Goal: Information Seeking & Learning: Learn about a topic

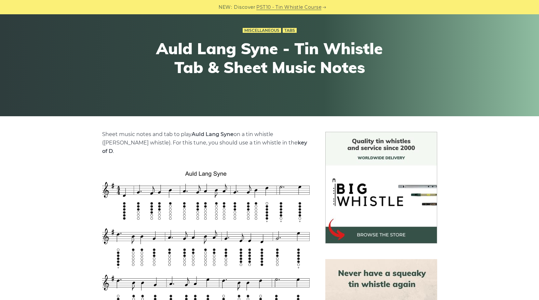
scroll to position [98, 0]
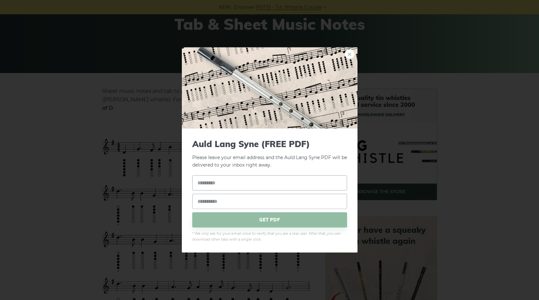
click at [350, 55] on link "×" at bounding box center [350, 54] width 10 height 10
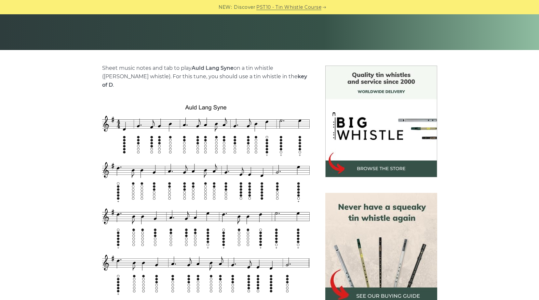
scroll to position [163, 0]
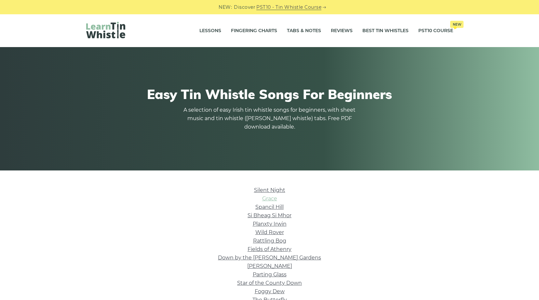
click at [272, 200] on link "Grace" at bounding box center [269, 199] width 15 height 6
click at [265, 232] on link "Wild Rover" at bounding box center [269, 233] width 29 height 6
click at [282, 240] on link "Rattling Bog" at bounding box center [269, 241] width 33 height 6
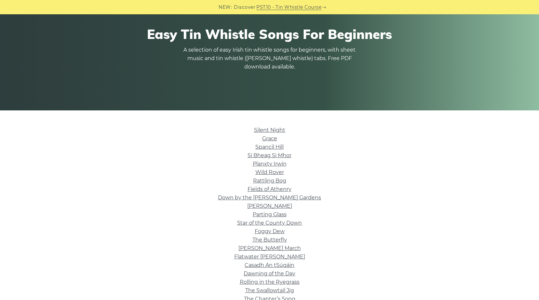
scroll to position [65, 0]
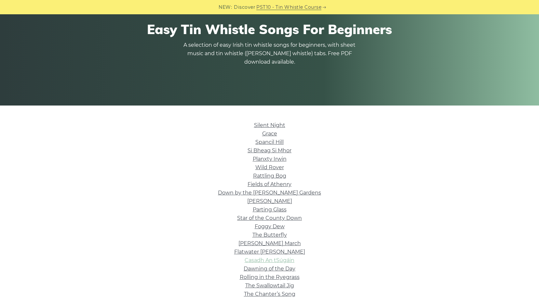
click at [279, 259] on link "Casadh An tSúgáin" at bounding box center [269, 260] width 50 height 6
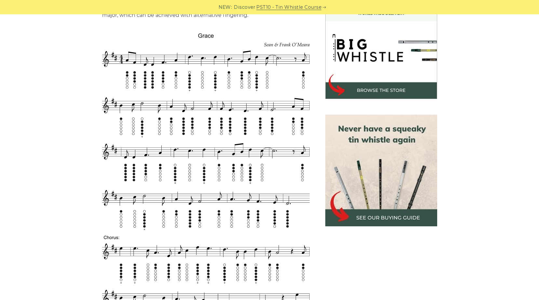
scroll to position [163, 0]
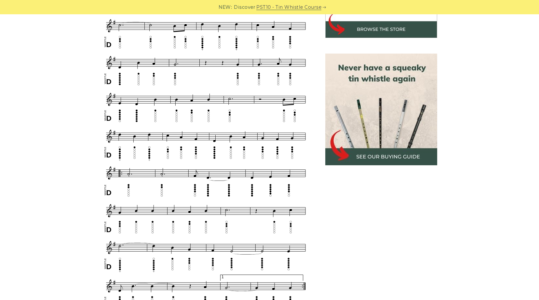
scroll to position [130, 0]
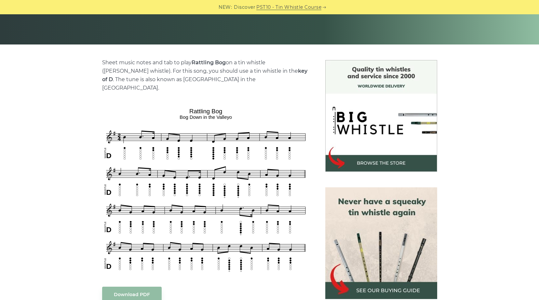
scroll to position [130, 0]
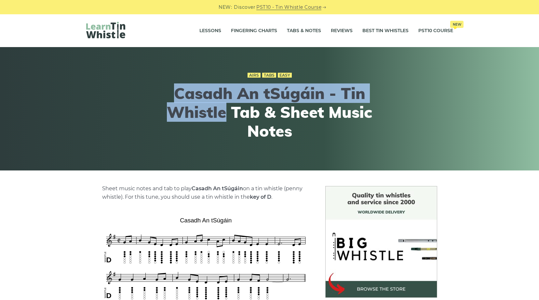
drag, startPoint x: 176, startPoint y: 93, endPoint x: 224, endPoint y: 115, distance: 52.8
click at [224, 115] on h1 "Casadh An tSúgáin - Tin Whistle Tab & Sheet Music Notes" at bounding box center [269, 112] width 239 height 56
copy h1 "Casadh An tSúgáin - Tin Whistle"
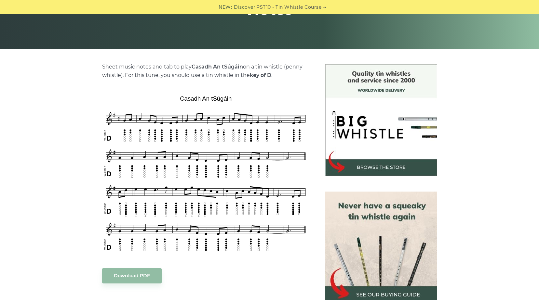
scroll to position [130, 0]
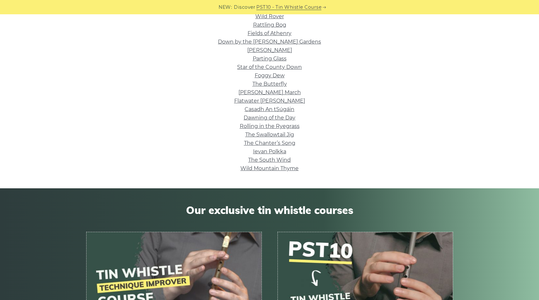
scroll to position [228, 0]
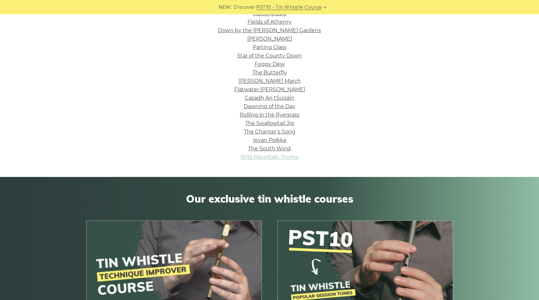
click at [254, 156] on link "Wild Mountain Thyme" at bounding box center [269, 157] width 58 height 6
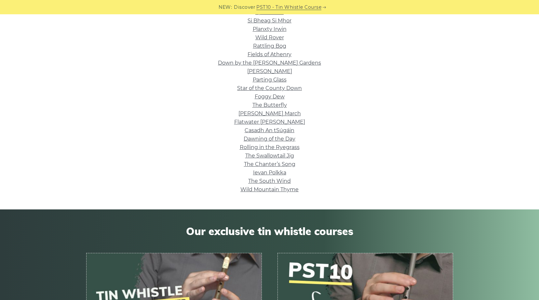
scroll to position [0, 0]
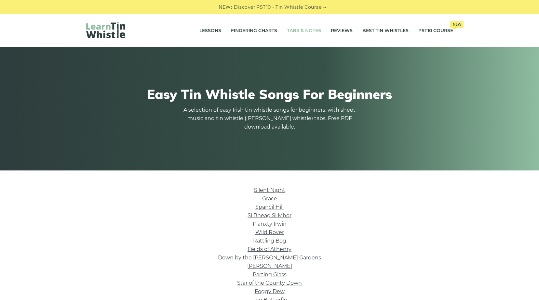
click at [300, 32] on link "Tabs & Notes" at bounding box center [304, 31] width 34 height 16
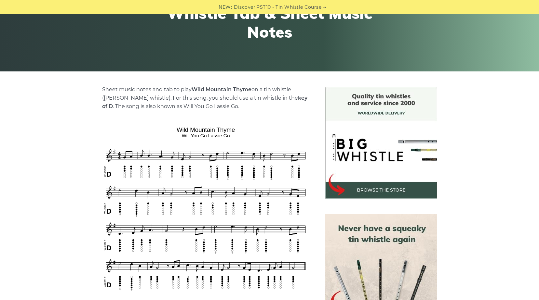
scroll to position [163, 0]
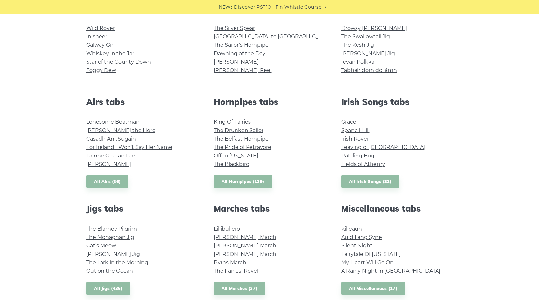
scroll to position [195, 0]
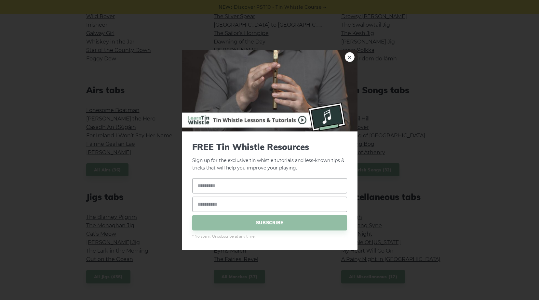
click at [348, 60] on link "×" at bounding box center [350, 57] width 10 height 10
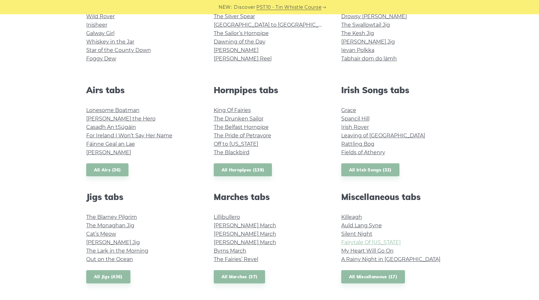
click at [384, 242] on link "Fairytale Of [US_STATE]" at bounding box center [370, 243] width 59 height 6
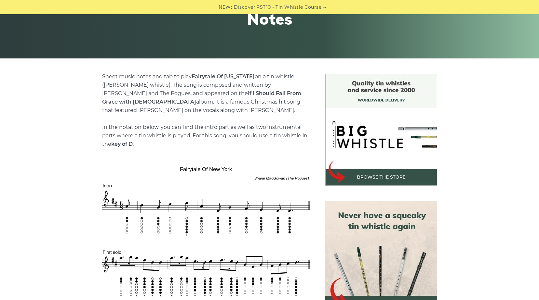
scroll to position [163, 0]
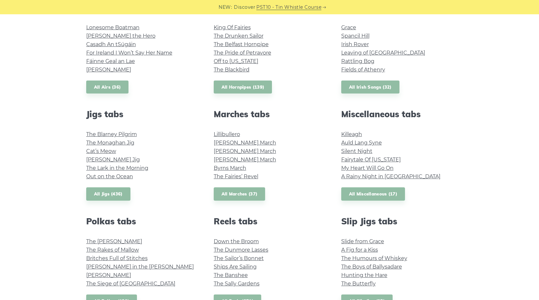
scroll to position [325, 0]
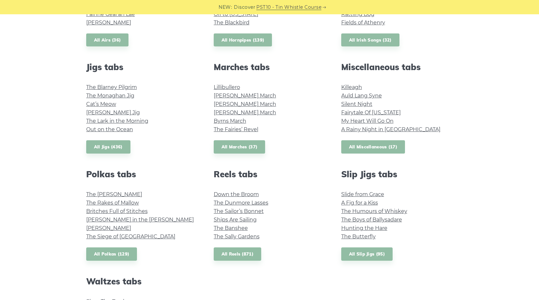
click at [384, 150] on link "All Miscellaneous (17)" at bounding box center [373, 146] width 64 height 13
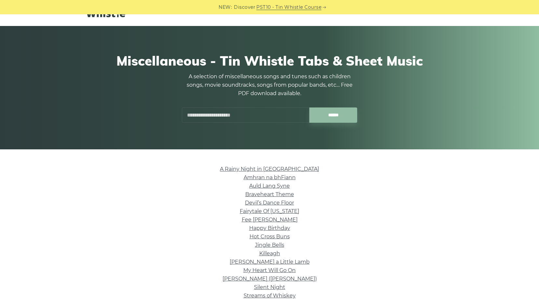
scroll to position [33, 0]
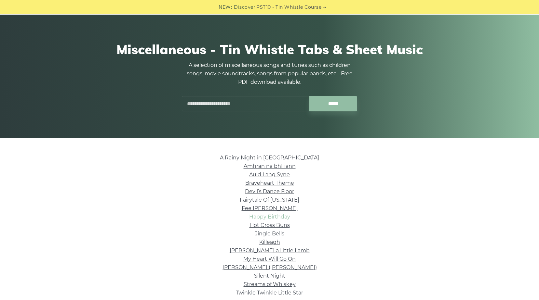
click at [263, 215] on link "Happy Birthday" at bounding box center [269, 217] width 41 height 6
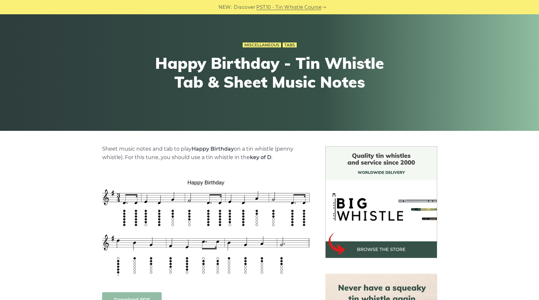
scroll to position [98, 0]
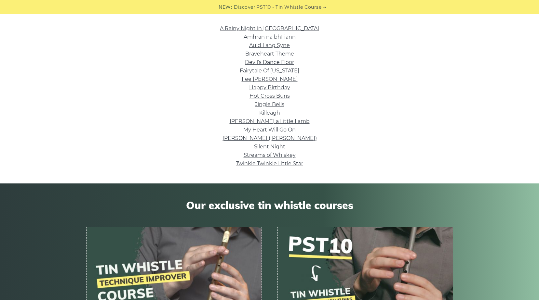
scroll to position [163, 0]
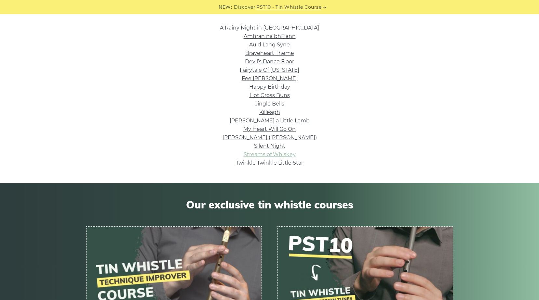
click at [285, 155] on link "Streams of Whiskey" at bounding box center [269, 154] width 52 height 6
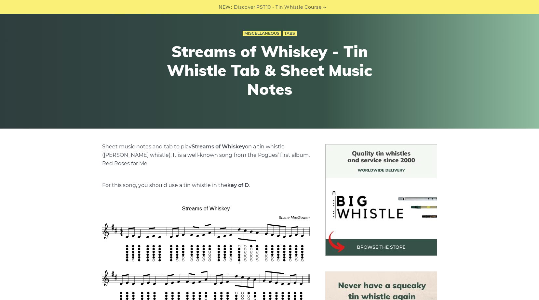
scroll to position [98, 0]
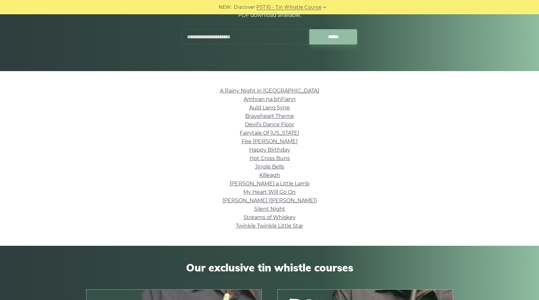
scroll to position [98, 0]
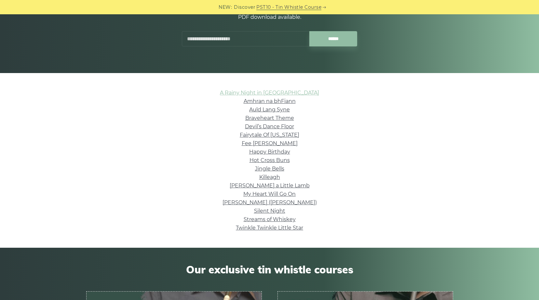
click at [268, 94] on link "A Rainy Night in [GEOGRAPHIC_DATA]" at bounding box center [269, 93] width 99 height 6
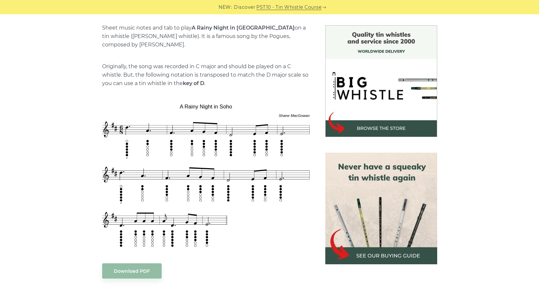
scroll to position [163, 0]
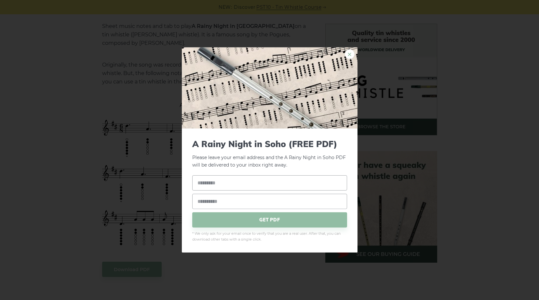
click at [348, 55] on link "×" at bounding box center [350, 54] width 10 height 10
